Goal: Task Accomplishment & Management: Use online tool/utility

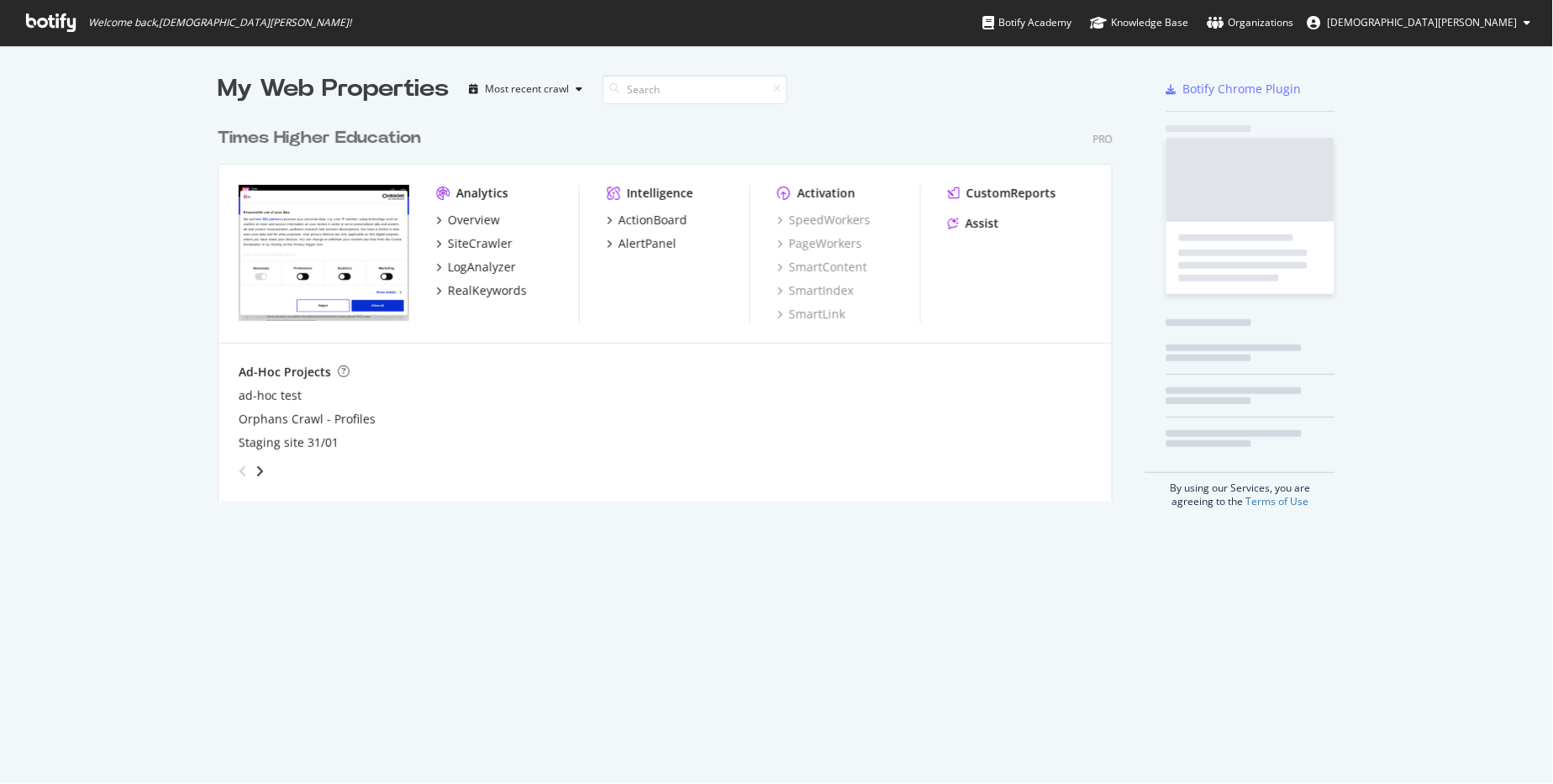
scroll to position [380, 894]
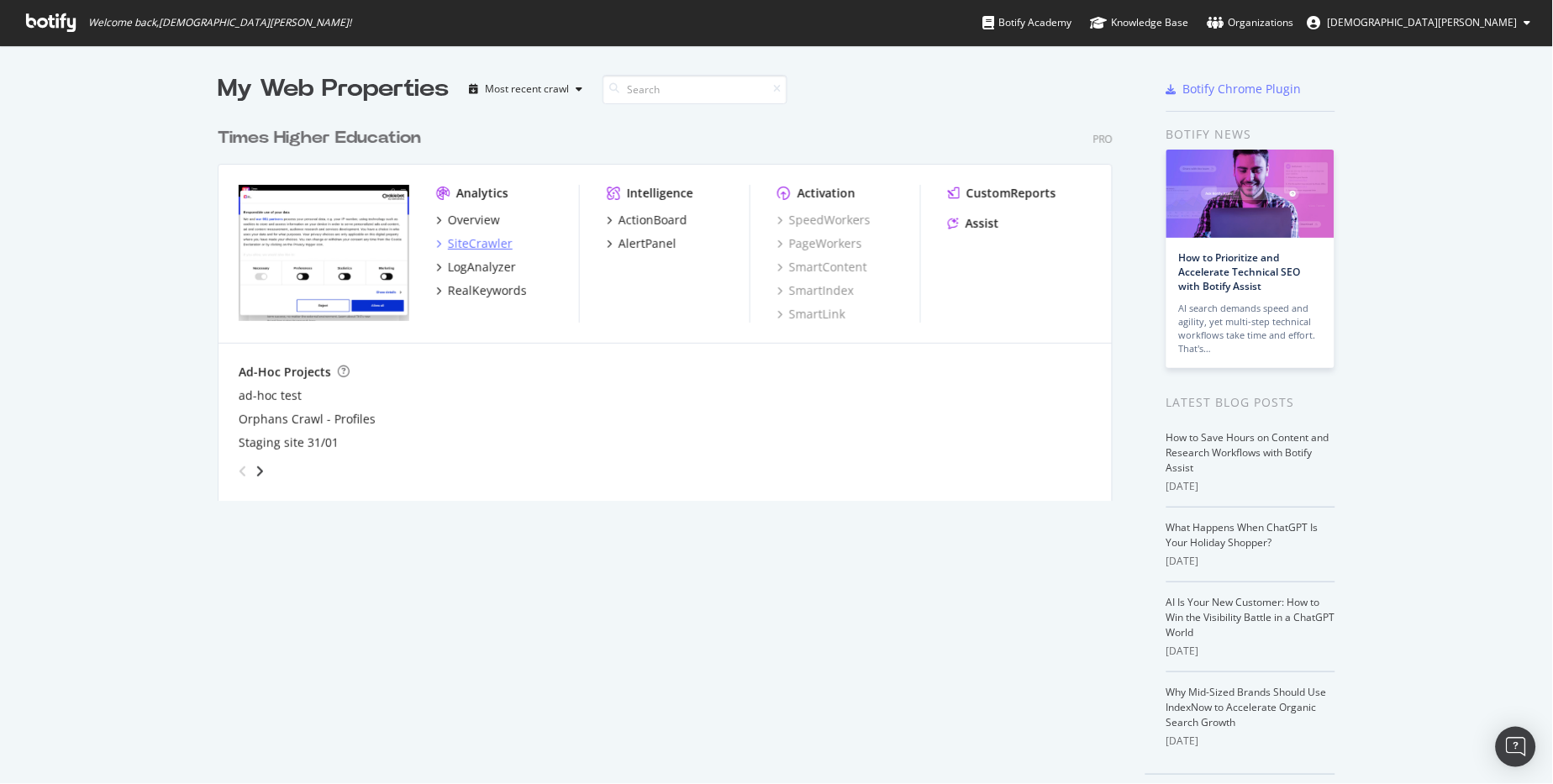
click at [471, 241] on div "SiteCrawler" at bounding box center [481, 243] width 64 height 17
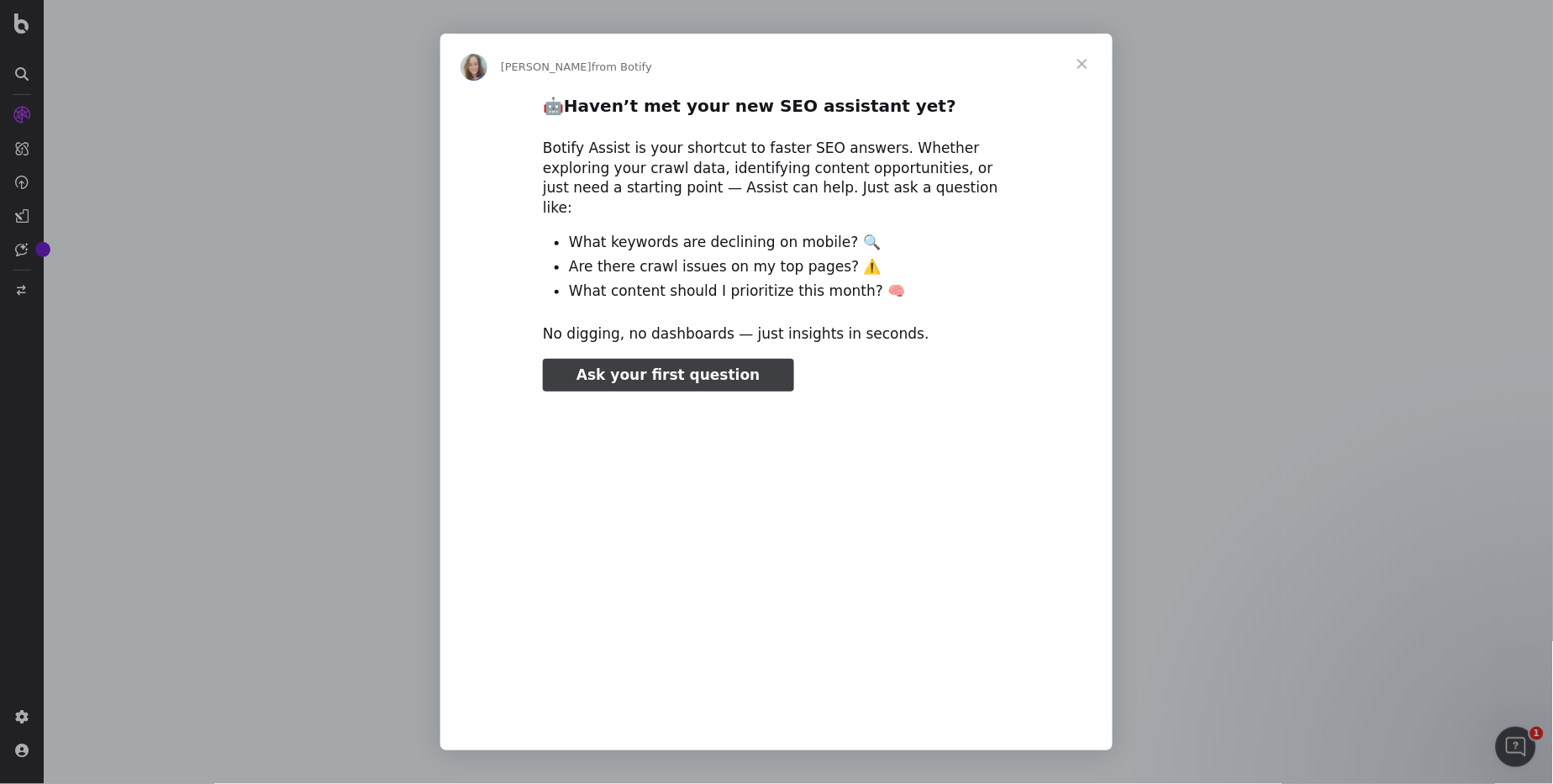
type input "79335"
click at [1085, 65] on span "Close" at bounding box center [1083, 64] width 61 height 61
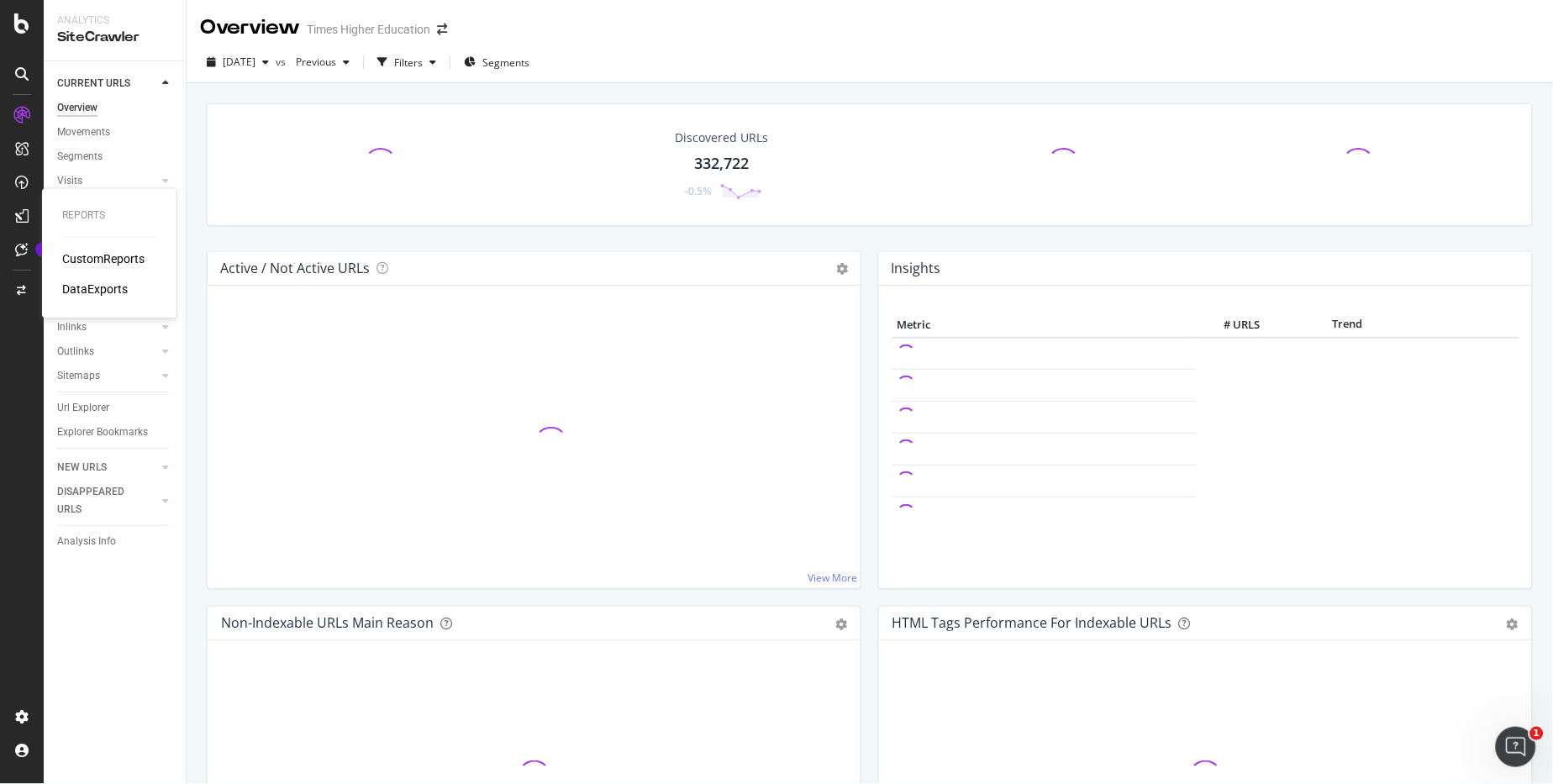
click at [108, 253] on div "CustomReports" at bounding box center [103, 259] width 83 height 17
